Goal: Task Accomplishment & Management: Use online tool/utility

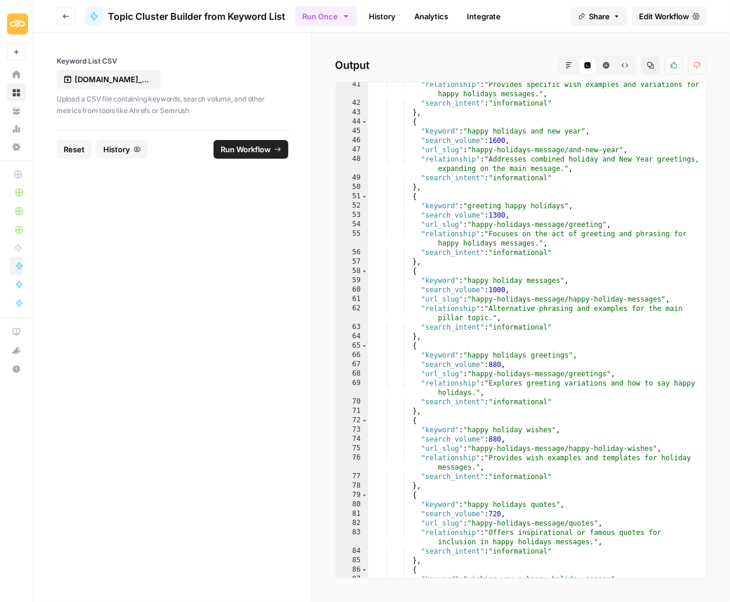
scroll to position [488, 0]
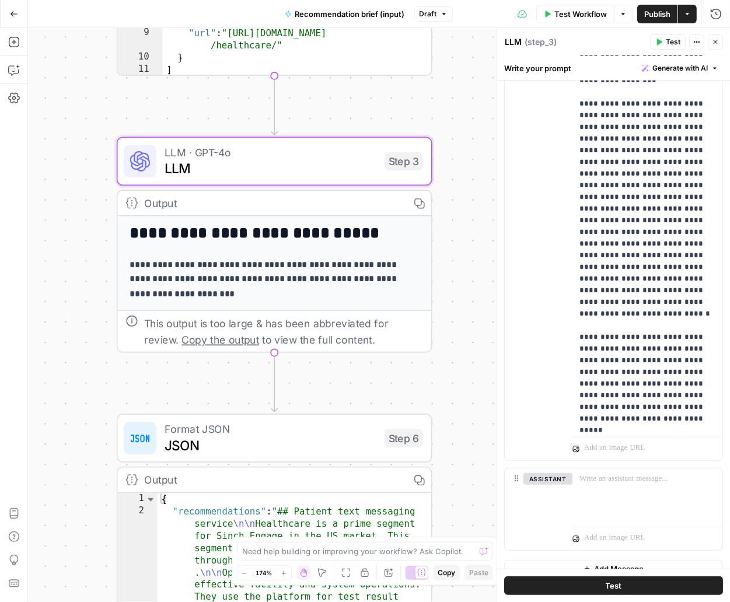
scroll to position [295, 0]
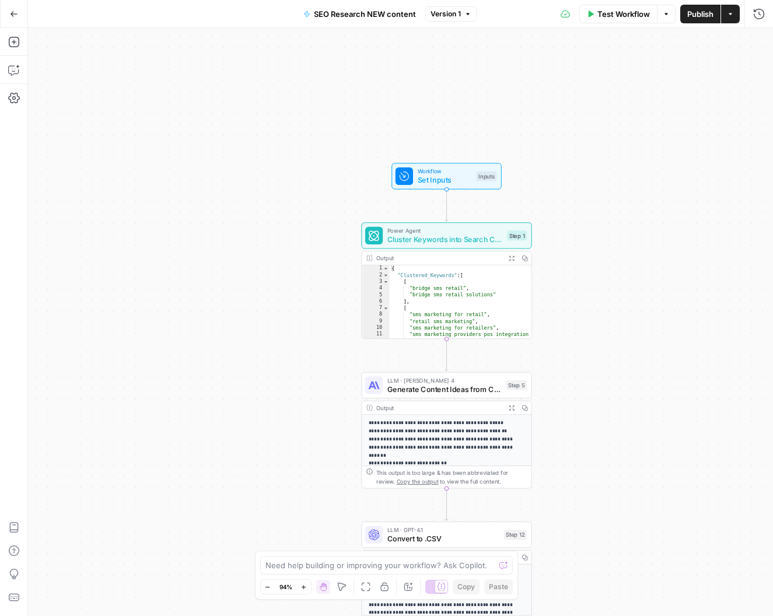
click at [9, 8] on button "Go Back" at bounding box center [14, 14] width 21 height 21
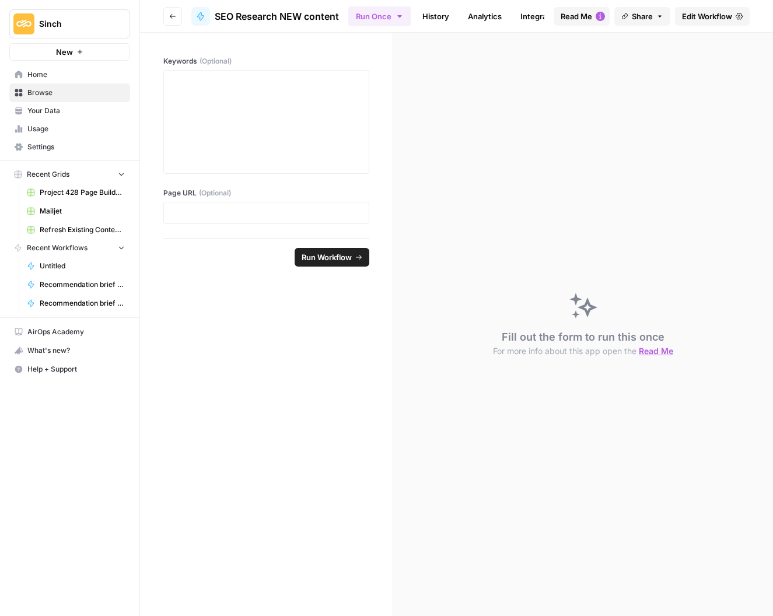
click at [26, 74] on link "Home" at bounding box center [69, 74] width 121 height 19
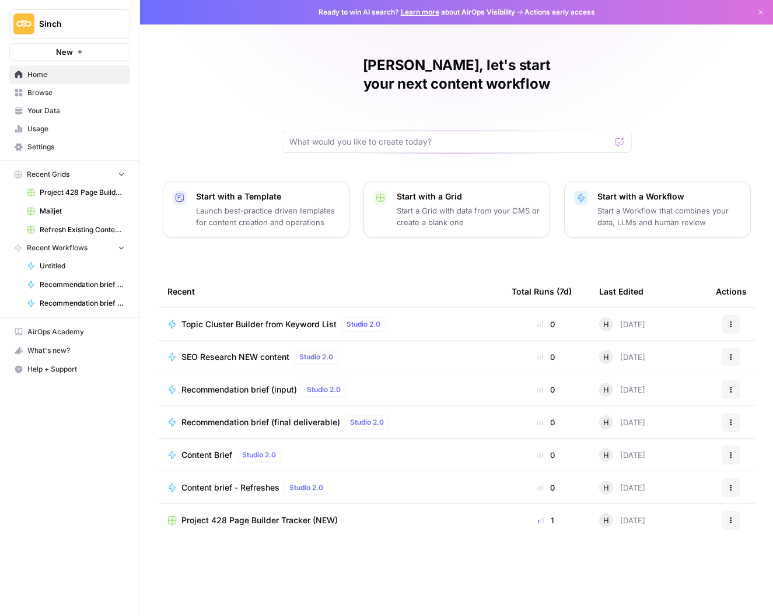
click at [50, 76] on span "Home" at bounding box center [75, 74] width 97 height 11
click at [34, 90] on span "Browse" at bounding box center [75, 93] width 97 height 11
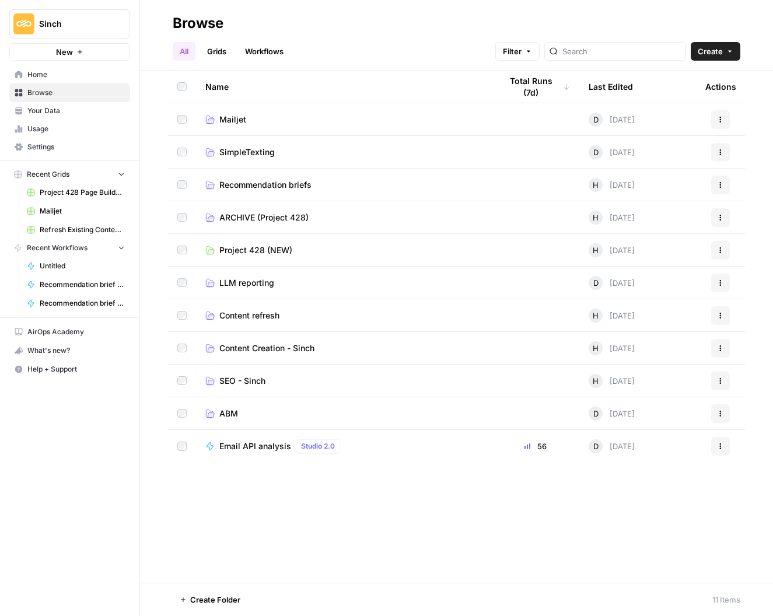
click at [269, 379] on link "SEO - Sinch" at bounding box center [343, 381] width 277 height 12
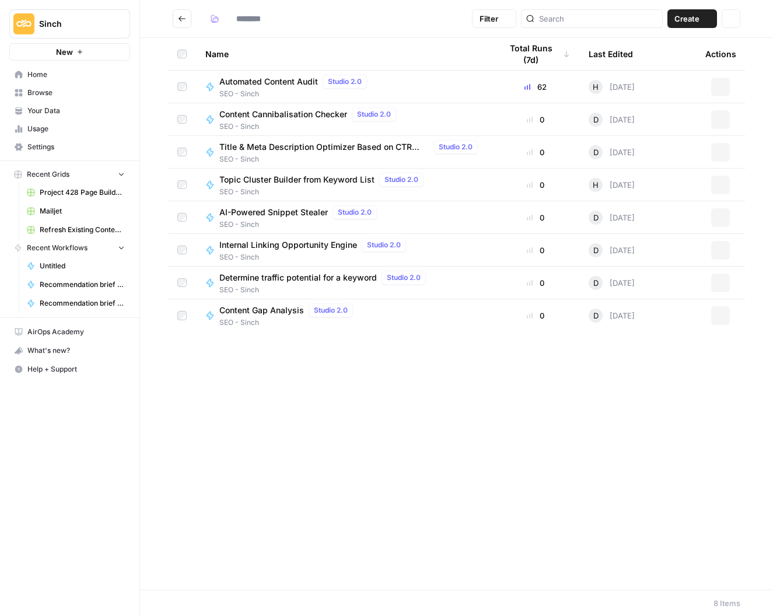
type input "**********"
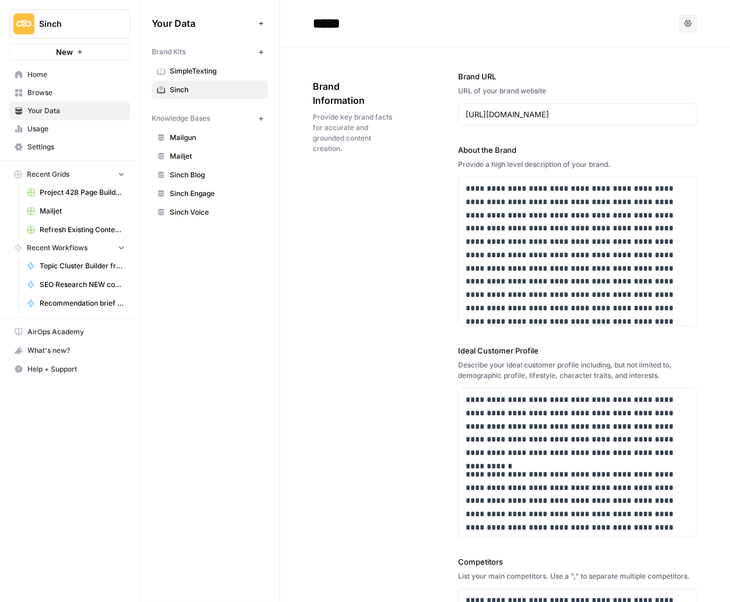
click at [54, 76] on span "Home" at bounding box center [75, 74] width 97 height 11
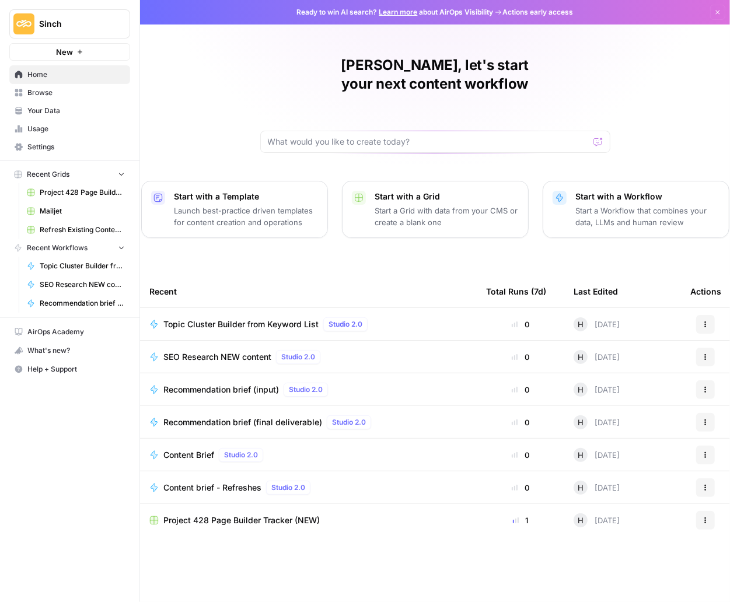
click at [29, 78] on span "Home" at bounding box center [75, 74] width 97 height 11
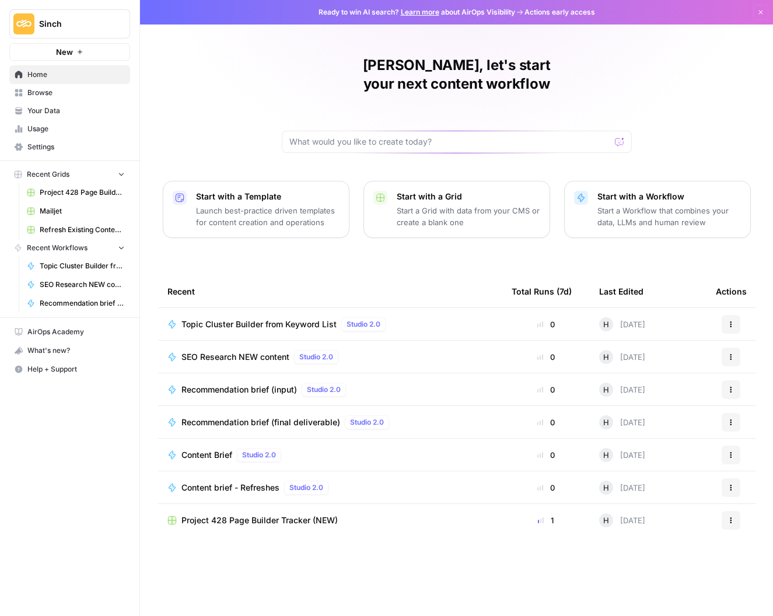
click at [236, 515] on span "Project 428 Page Builder Tracker (NEW)" at bounding box center [260, 521] width 156 height 12
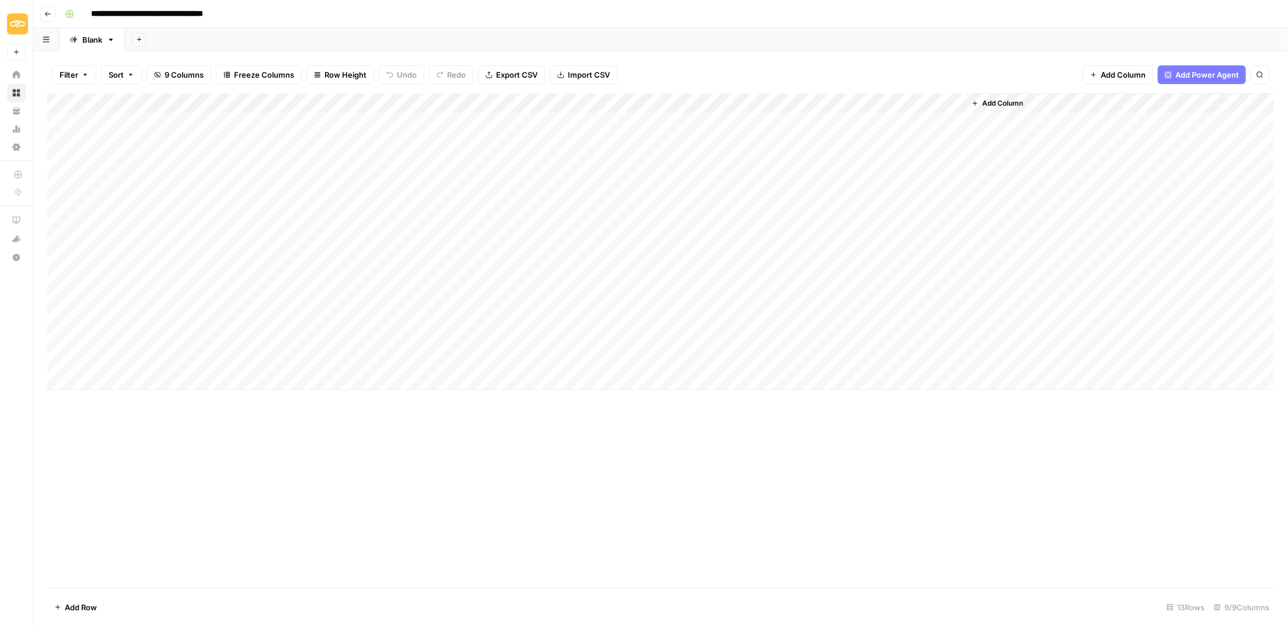
click at [479, 221] on div "Add Column" at bounding box center [661, 241] width 1228 height 297
type textarea "**********"
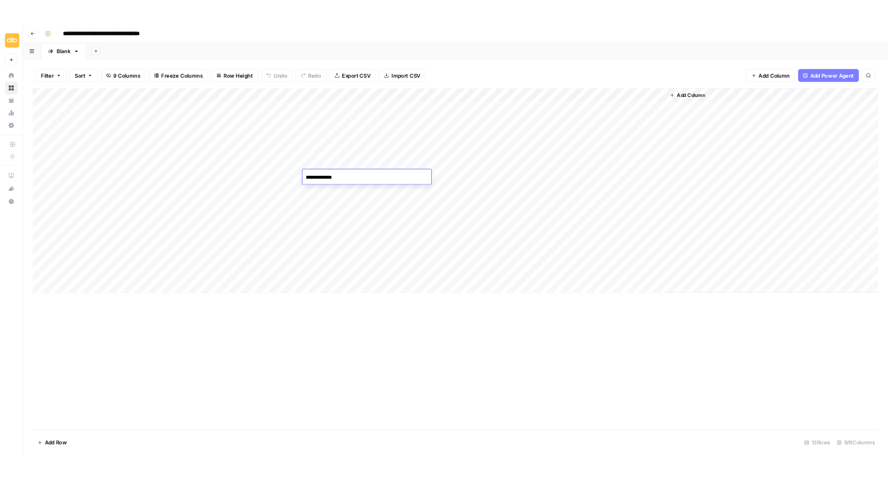
scroll to position [1580, 0]
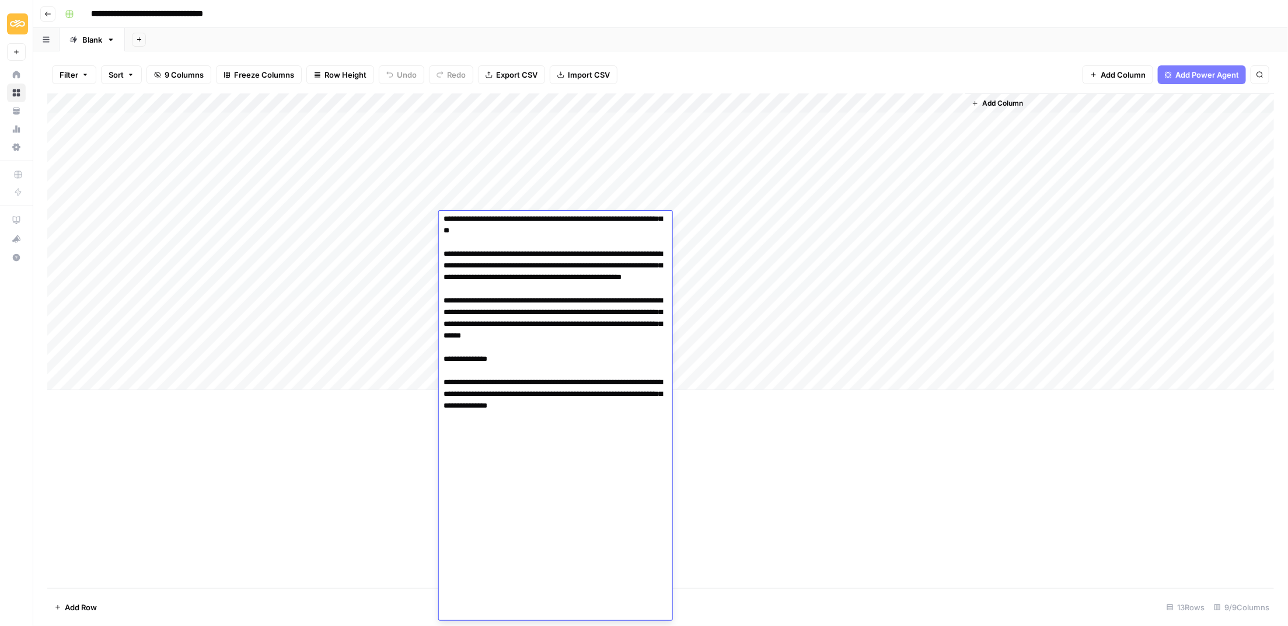
click at [307, 471] on div "Add Column" at bounding box center [660, 340] width 1227 height 494
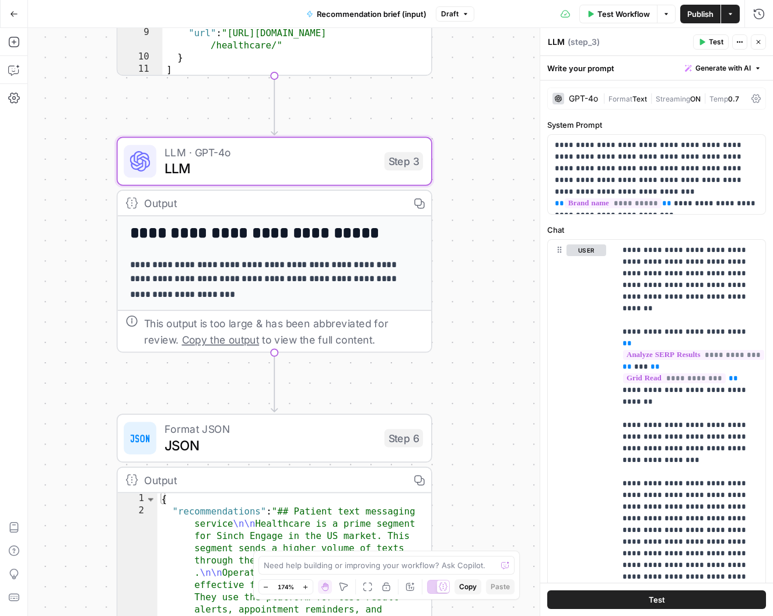
scroll to position [97, 0]
